Goal: Information Seeking & Learning: Learn about a topic

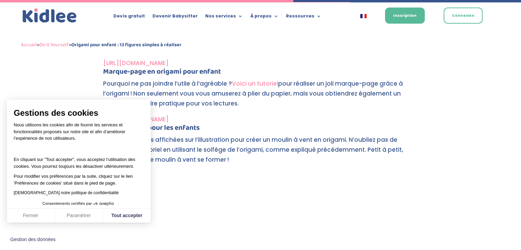
scroll to position [1735, 0]
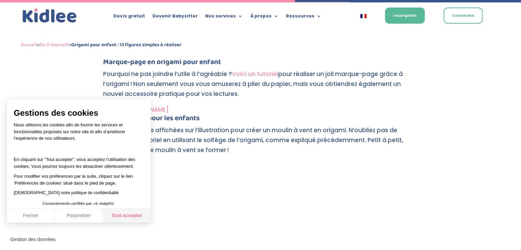
click at [118, 222] on button "Tout accepter" at bounding box center [127, 216] width 48 height 14
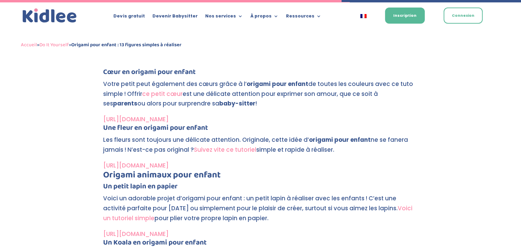
scroll to position [2010, 0]
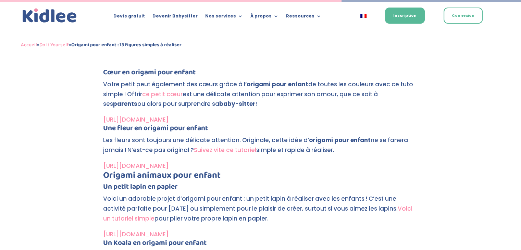
click at [130, 116] on link "[URL][DOMAIN_NAME]" at bounding box center [135, 119] width 65 height 8
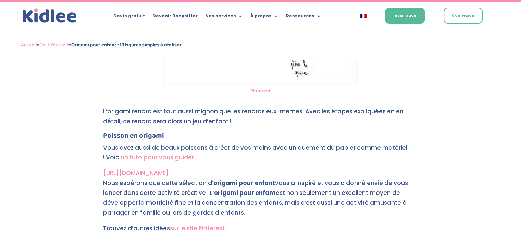
scroll to position [3115, 0]
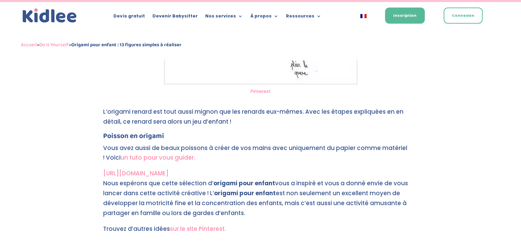
click at [167, 173] on link "[URL][DOMAIN_NAME]" at bounding box center [135, 173] width 65 height 8
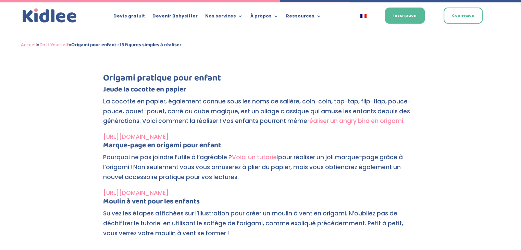
scroll to position [1660, 0]
